Goal: Information Seeking & Learning: Learn about a topic

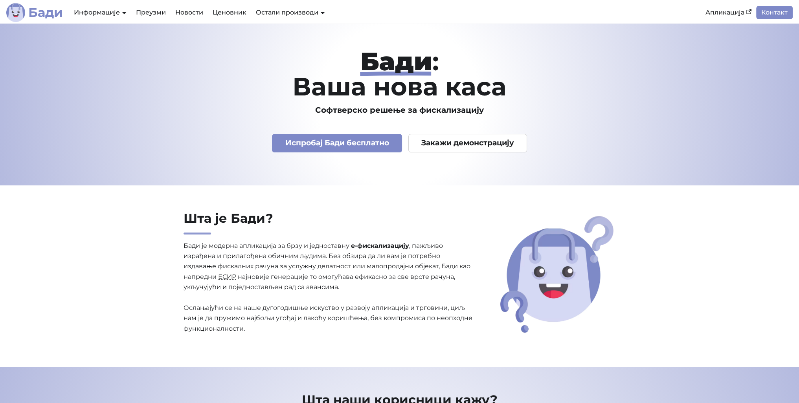
click at [23, 12] on img "Main" at bounding box center [15, 12] width 19 height 19
click at [717, 11] on link "Апликација" at bounding box center [727, 12] width 55 height 13
click at [218, 16] on link "Ценовник" at bounding box center [229, 12] width 43 height 13
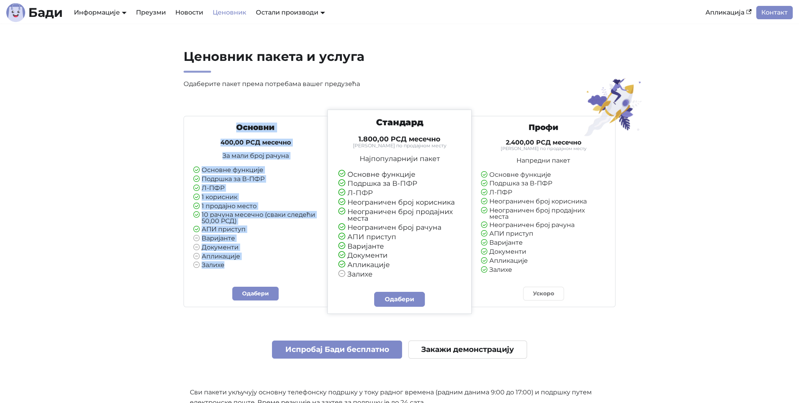
drag, startPoint x: 231, startPoint y: 119, endPoint x: 322, endPoint y: 277, distance: 181.8
click at [322, 277] on div "Основни 400,00 РСД месечно За мали број рачуна Основне функције Подршка за В-ПФ…" at bounding box center [255, 211] width 144 height 191
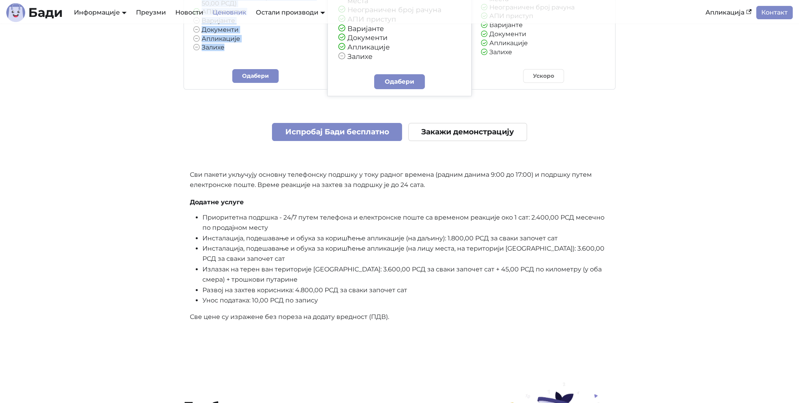
scroll to position [236, 0]
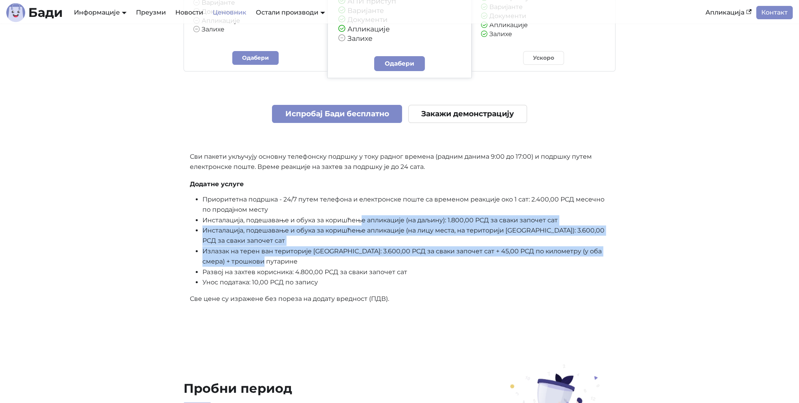
drag, startPoint x: 363, startPoint y: 222, endPoint x: 559, endPoint y: 263, distance: 199.8
click at [559, 263] on ul "Приоритетна подршка - 24/7 путем телефона и електронске поште са временом реакц…" at bounding box center [399, 240] width 419 height 93
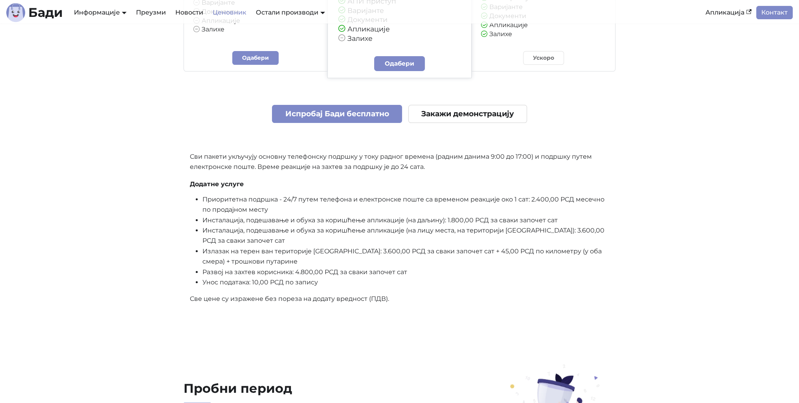
click at [427, 302] on p "Све цене су изражене без пореза на додату вредност (ПДВ)." at bounding box center [399, 299] width 419 height 10
drag, startPoint x: 453, startPoint y: 220, endPoint x: 557, endPoint y: 222, distance: 104.1
click at [557, 222] on li "Инсталација, подешавање и обука за коришћење апликације (на даљину): 1.800,00 Р…" at bounding box center [405, 220] width 407 height 10
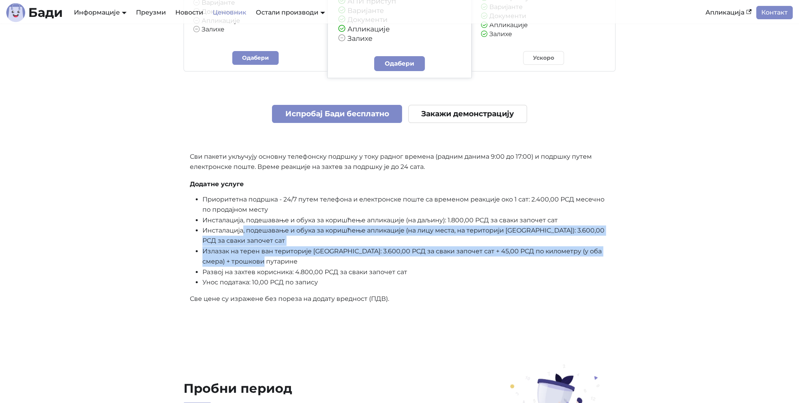
drag, startPoint x: 242, startPoint y: 238, endPoint x: 632, endPoint y: 265, distance: 390.6
click at [632, 265] on div "Ценовник пакета и услуга Одаберите пакет према потребама вашег предузећа Основн…" at bounding box center [399, 62] width 518 height 499
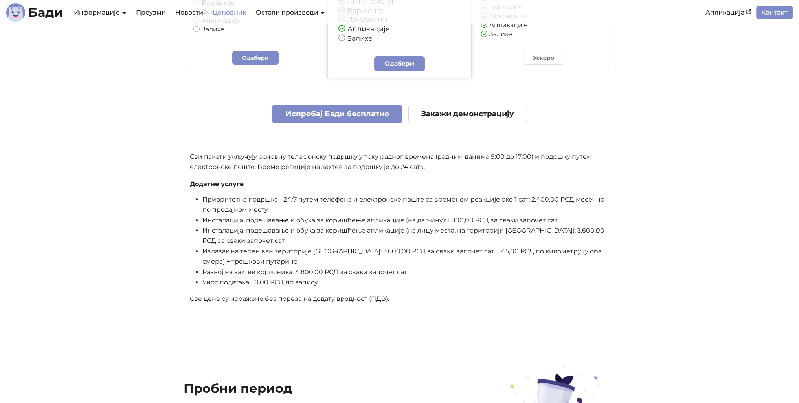
click at [322, 277] on li "Развој на захтев корисника: 4.800,00 РСД за сваки започет сат" at bounding box center [405, 272] width 407 height 10
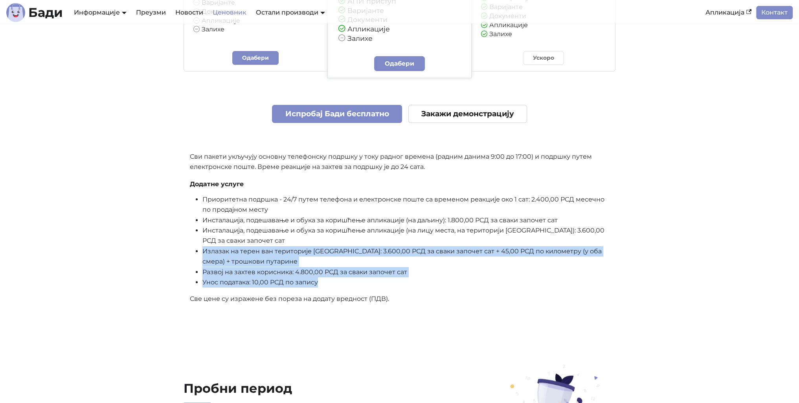
drag, startPoint x: 198, startPoint y: 254, endPoint x: 583, endPoint y: 289, distance: 386.6
click at [583, 288] on ul "Приоритетна подршка - 24/7 путем телефона и електронске поште са временом реакц…" at bounding box center [399, 240] width 419 height 93
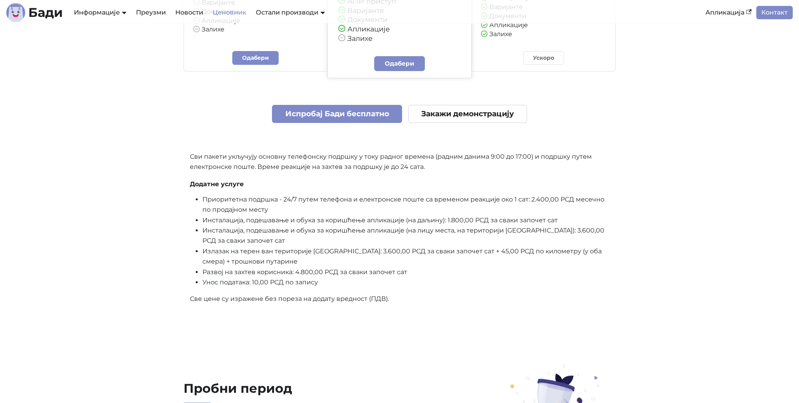
click at [359, 324] on section "Ценовник пакета и услуга Одаберите пакет према потребама вашег предузећа Основн…" at bounding box center [399, 63] width 799 height 550
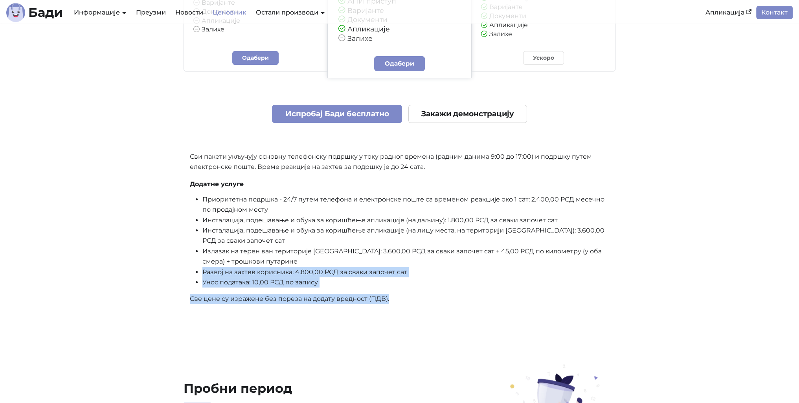
drag, startPoint x: 186, startPoint y: 274, endPoint x: 427, endPoint y: 306, distance: 243.7
click at [427, 306] on div "Основни 400,00 РСД месечно За мали број рачуна Основне функције Подршка за В-ПФ…" at bounding box center [399, 93] width 432 height 438
click at [369, 330] on section "Ценовник пакета и услуга Одаберите пакет према потребама вашег предузећа Основн…" at bounding box center [399, 63] width 799 height 550
click at [207, 286] on li "Унос података: 10,00 РСД по запису" at bounding box center [405, 282] width 407 height 10
click at [202, 284] on li "Унос података: 10,00 РСД по запису" at bounding box center [405, 282] width 407 height 10
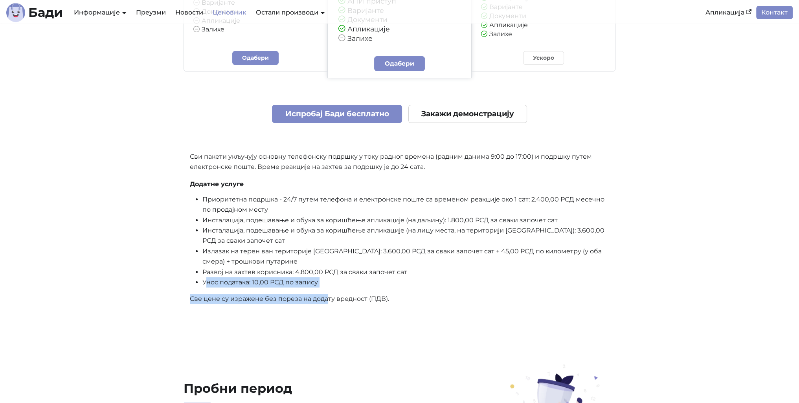
drag, startPoint x: 206, startPoint y: 288, endPoint x: 326, endPoint y: 297, distance: 120.9
click at [326, 297] on div "Основни 400,00 РСД месечно За мали број рачуна Основне функције Подршка за В-ПФ…" at bounding box center [399, 93] width 432 height 438
click at [322, 304] on p "Све цене су изражене без пореза на додату вредност (ПДВ)." at bounding box center [399, 299] width 419 height 10
drag, startPoint x: 267, startPoint y: 304, endPoint x: 430, endPoint y: 302, distance: 163.0
click at [430, 302] on p "Све цене су изражене без пореза на додату вредност (ПДВ)." at bounding box center [399, 299] width 419 height 10
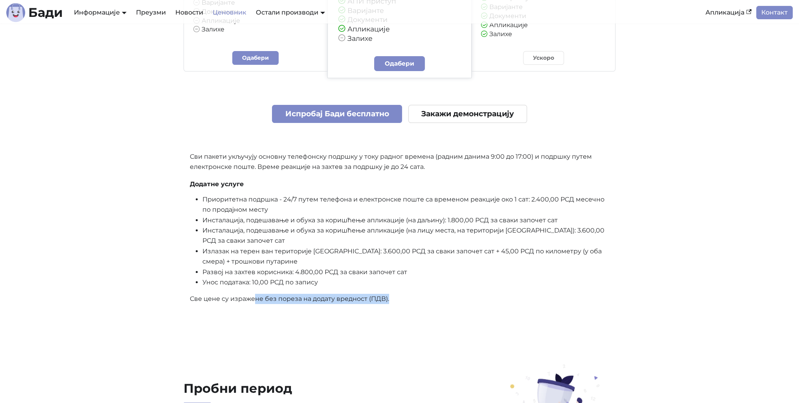
click at [430, 302] on p "Све цене су изражене без пореза на додату вредност (ПДВ)." at bounding box center [399, 299] width 419 height 10
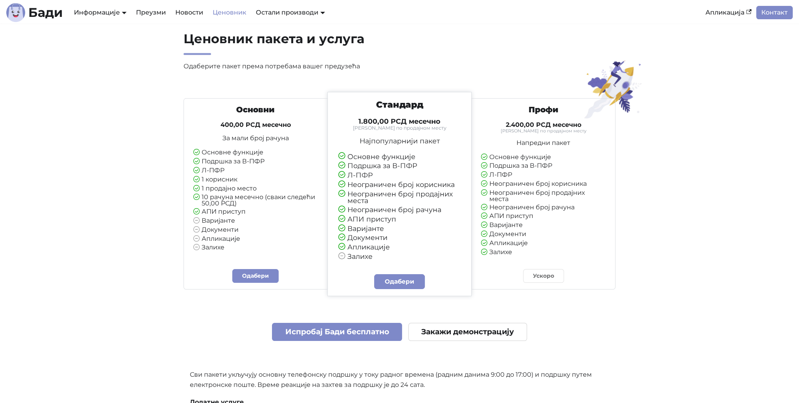
scroll to position [0, 0]
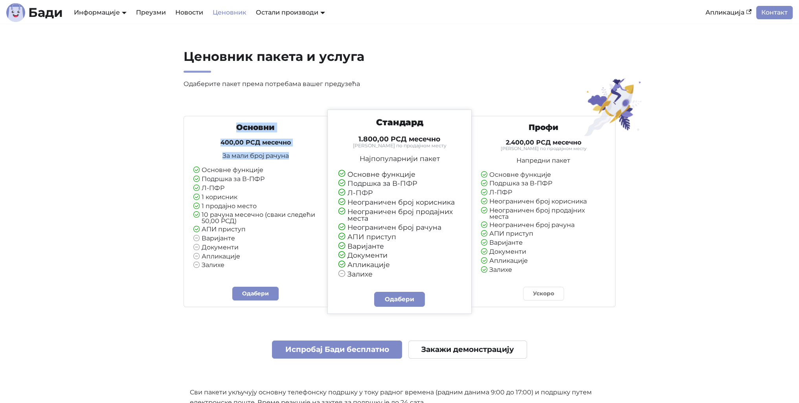
drag, startPoint x: 237, startPoint y: 126, endPoint x: 290, endPoint y: 168, distance: 67.7
click at [291, 168] on div "Основни 400,00 РСД месечно За мали број рачуна Основне функције Подршка за В-ПФ…" at bounding box center [255, 196] width 137 height 147
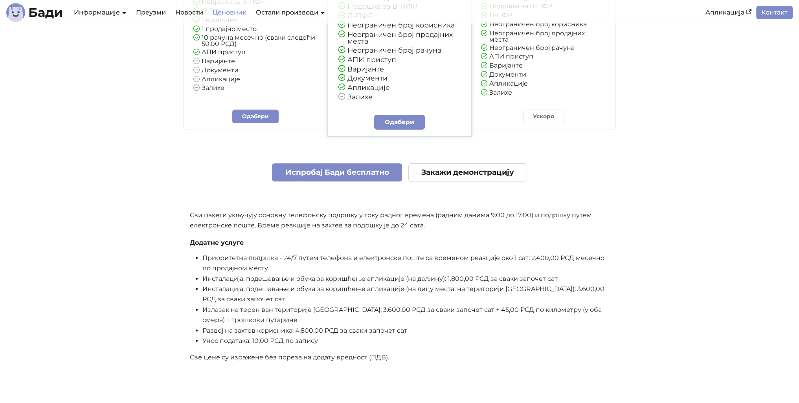
scroll to position [196, 0]
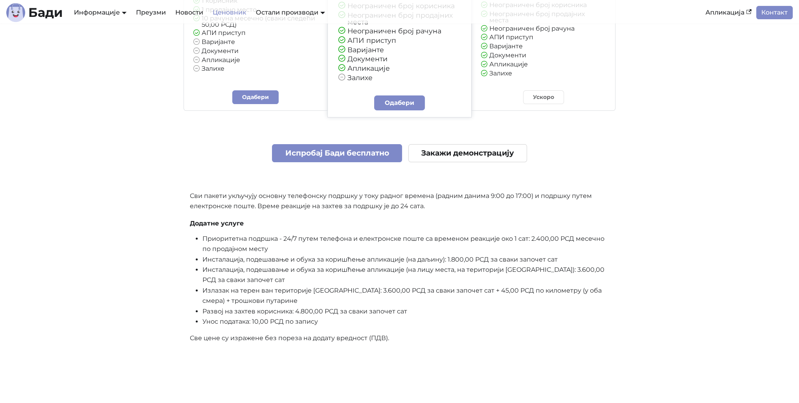
click at [776, 4] on div "Апликација Контакт" at bounding box center [746, 12] width 92 height 19
click at [777, 11] on link "Контакт" at bounding box center [774, 12] width 37 height 13
